Goal: Book appointment/travel/reservation

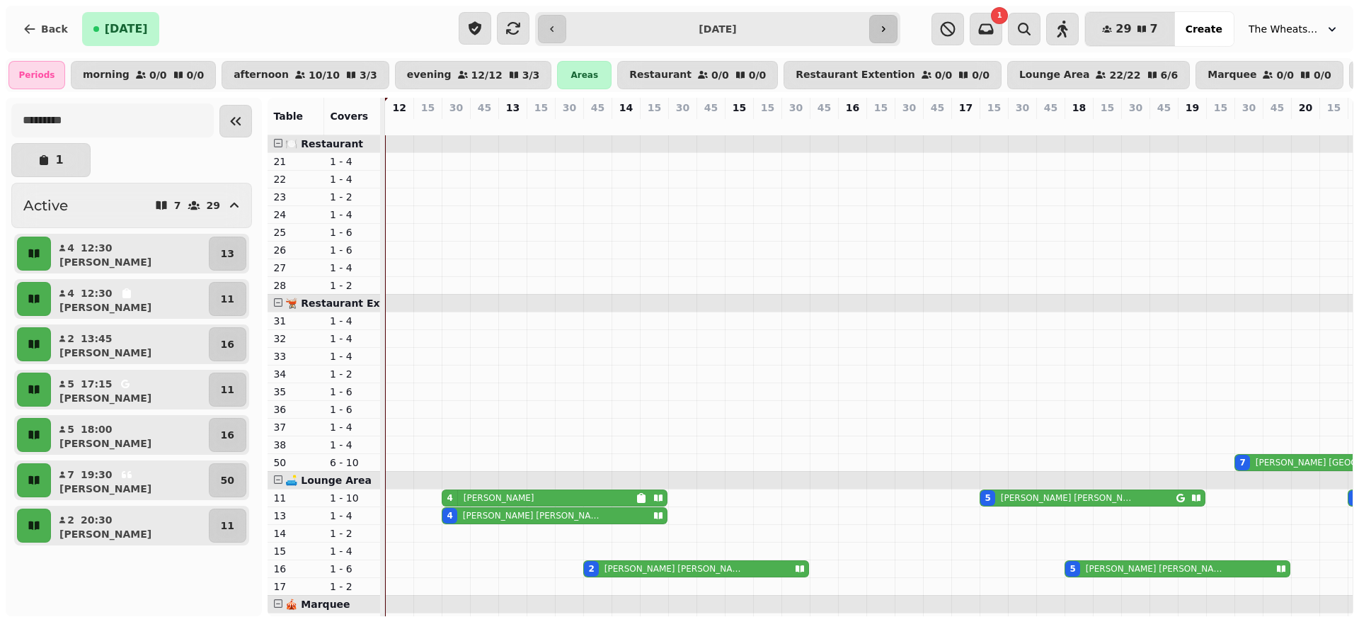
click at [886, 24] on icon "button" at bounding box center [883, 28] width 11 height 11
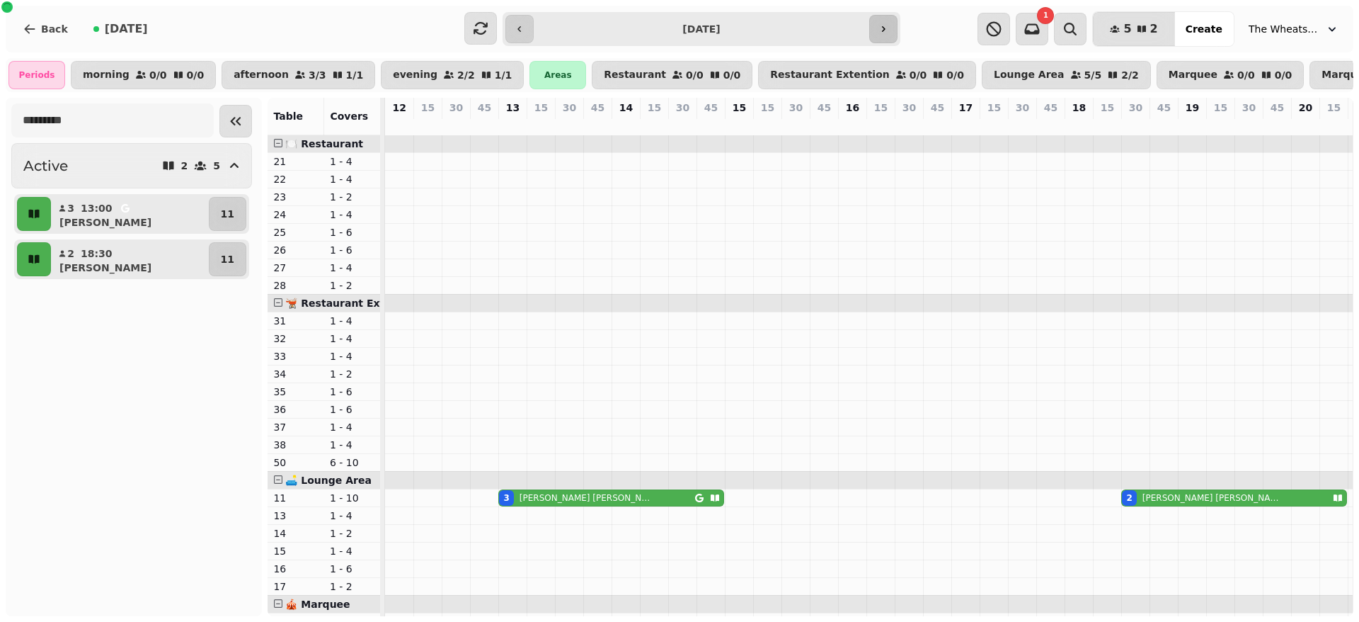
click at [886, 24] on icon "button" at bounding box center [883, 28] width 11 height 11
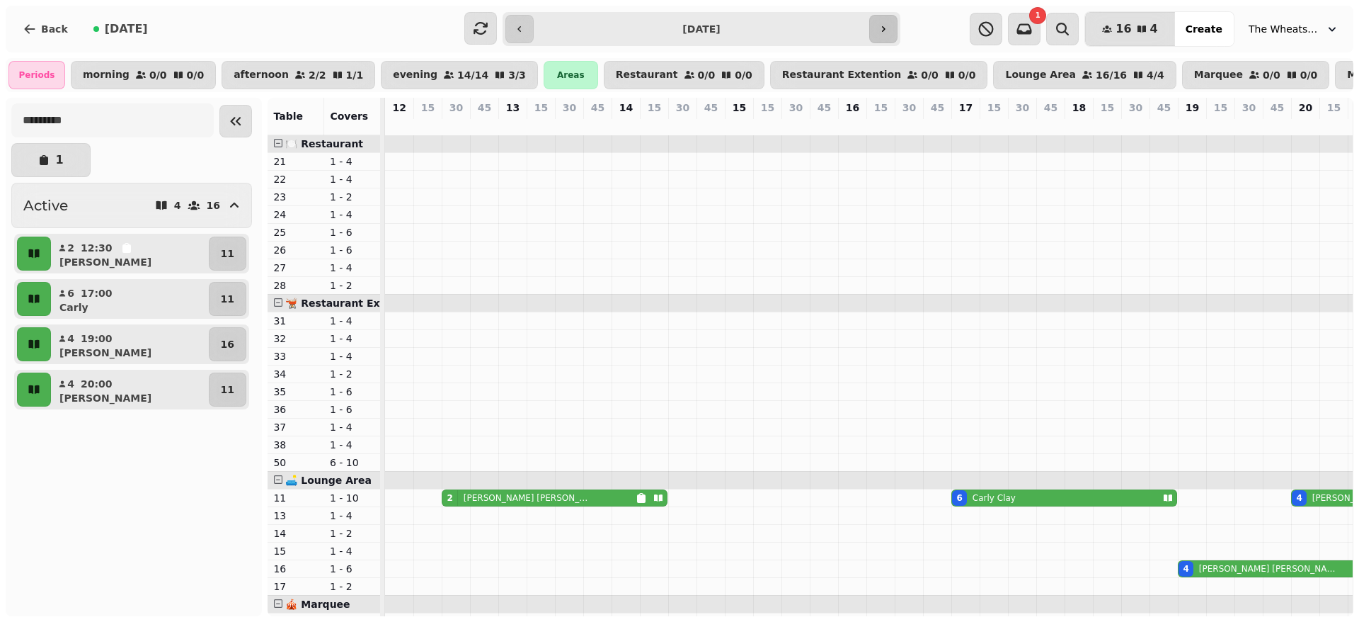
click at [886, 24] on icon "button" at bounding box center [883, 28] width 11 height 11
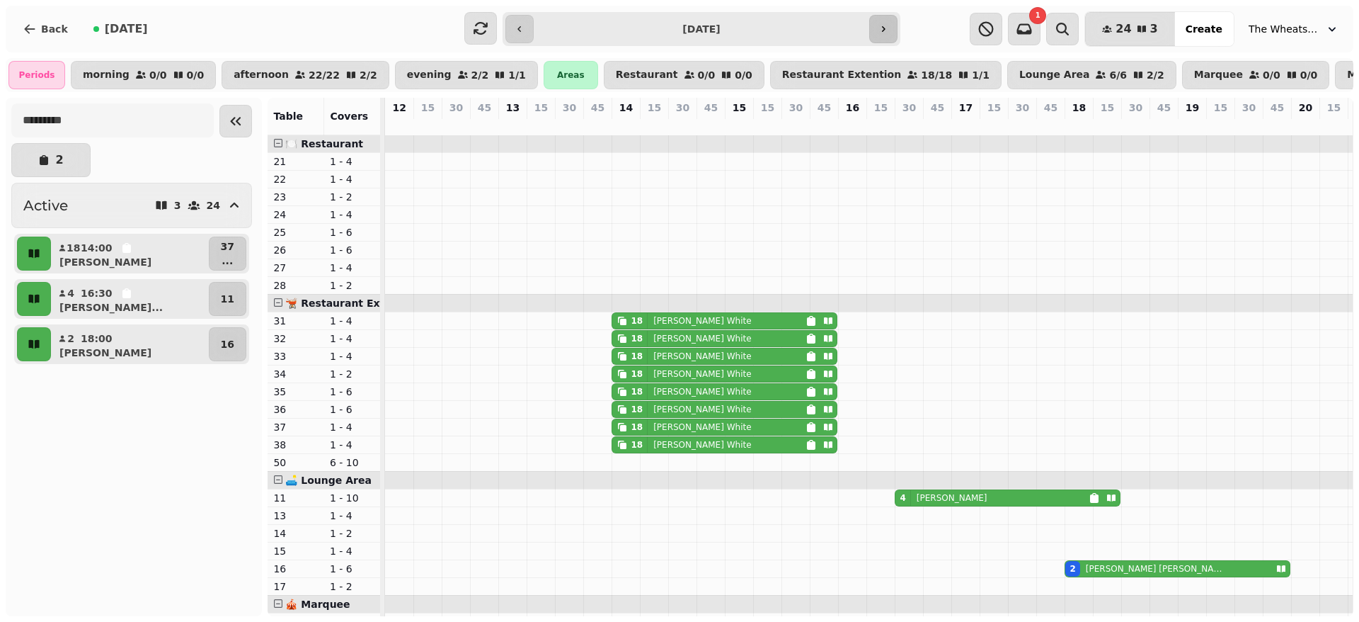
click at [886, 24] on icon "button" at bounding box center [883, 28] width 11 height 11
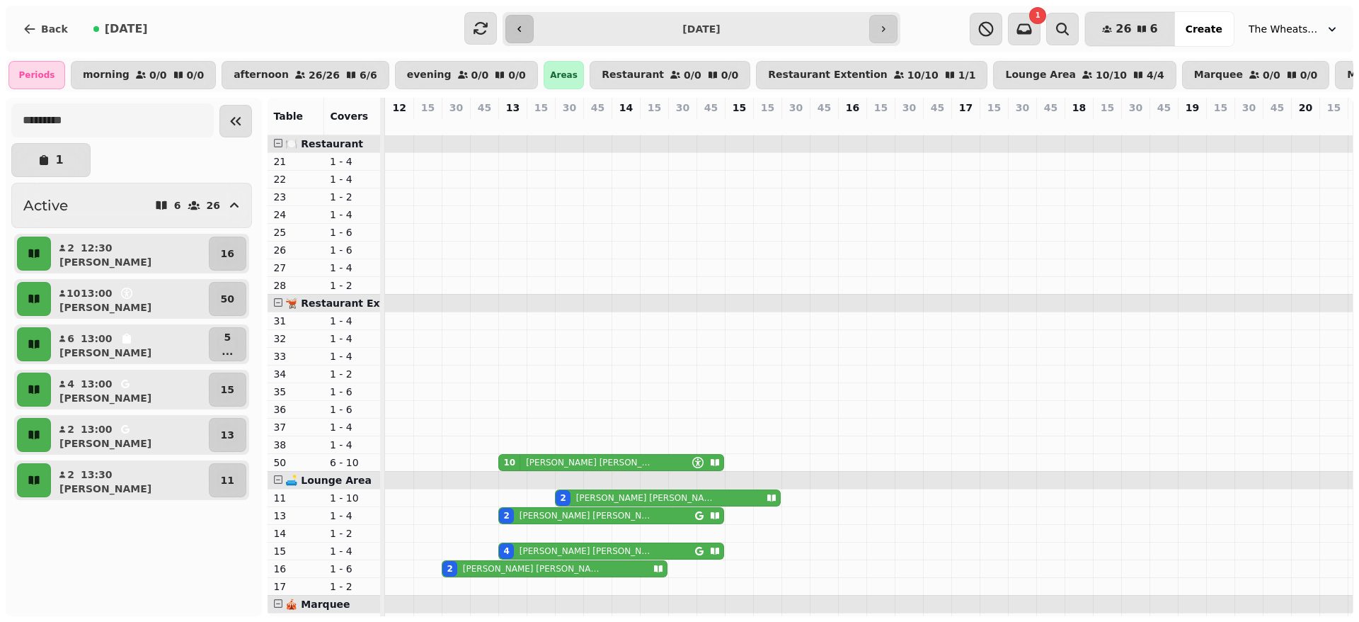
click at [520, 30] on icon "button" at bounding box center [520, 29] width 4 height 6
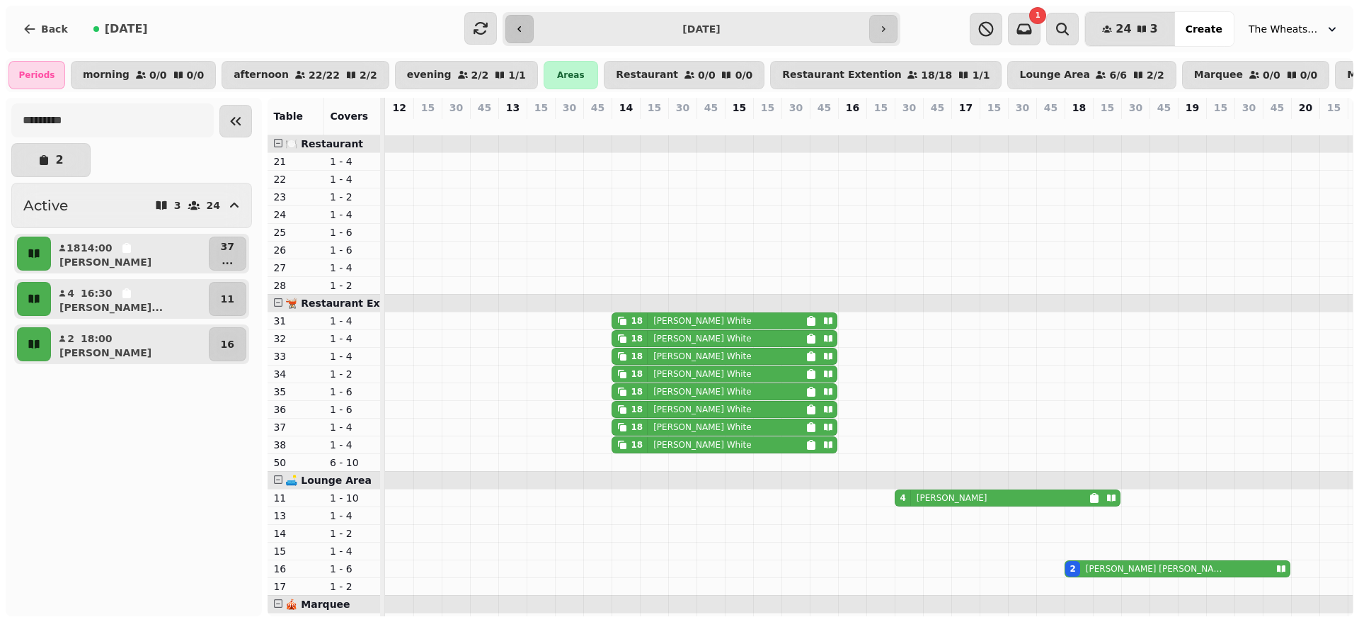
click at [520, 30] on icon "button" at bounding box center [520, 29] width 4 height 6
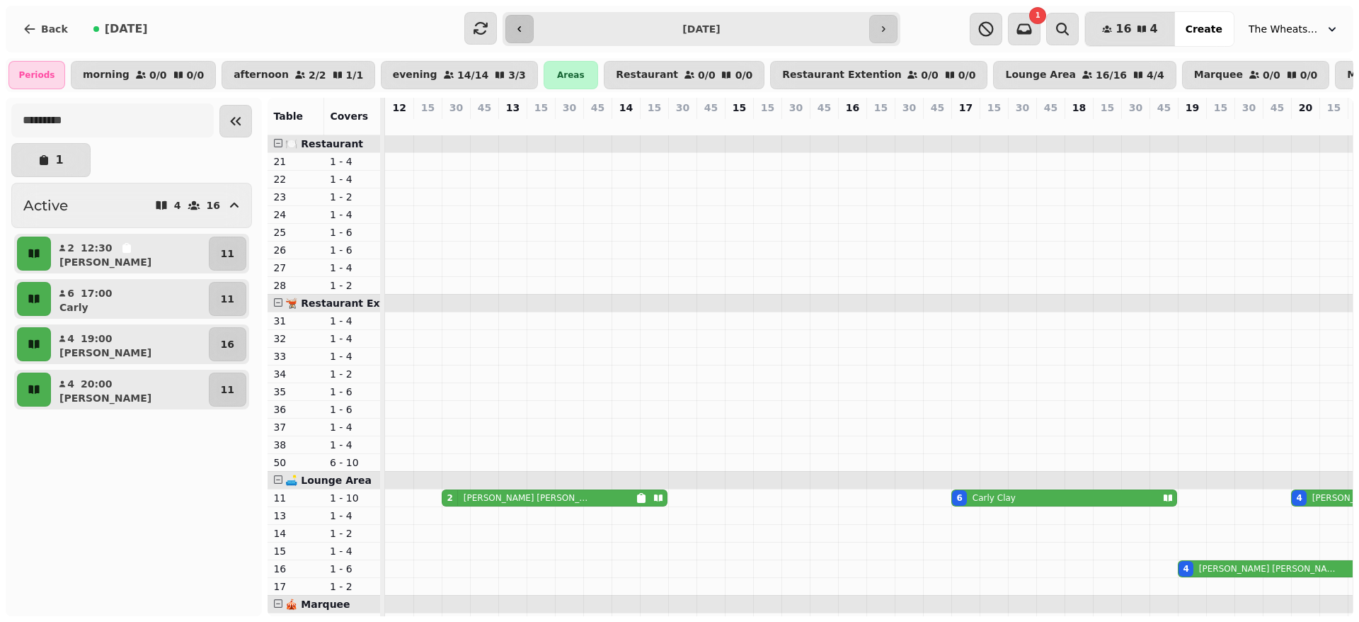
click at [520, 30] on icon "button" at bounding box center [520, 29] width 4 height 6
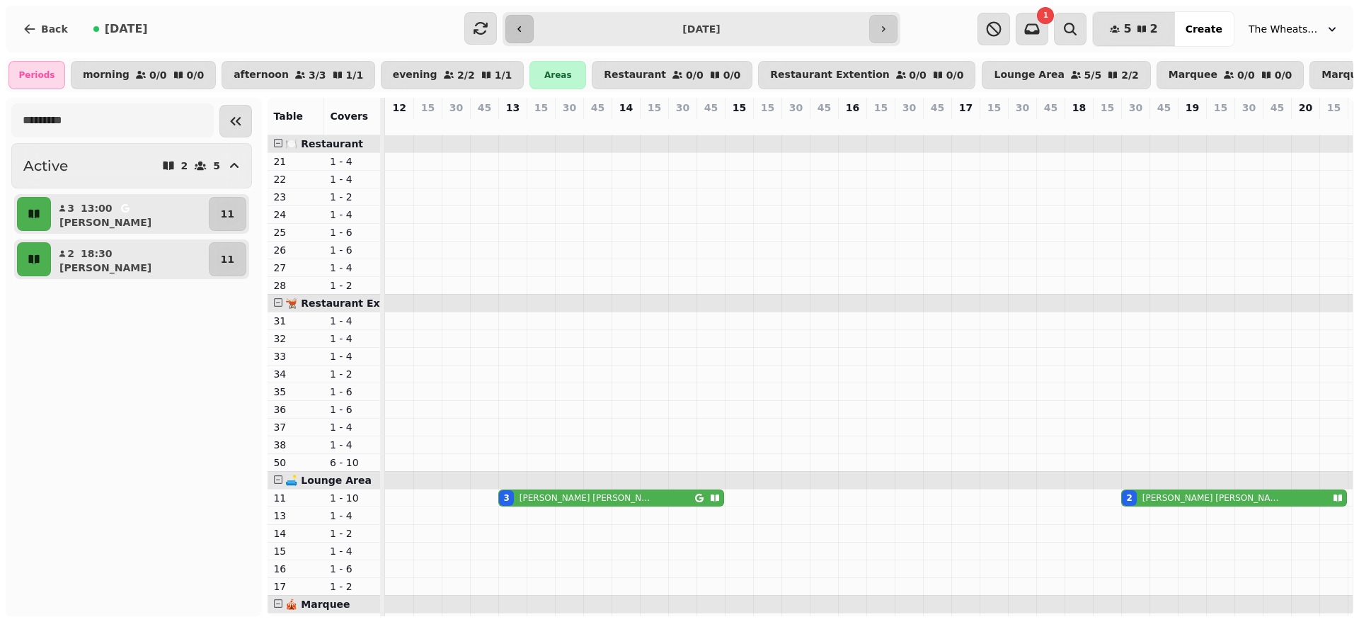
click at [520, 30] on icon "button" at bounding box center [520, 29] width 4 height 6
type input "**********"
